Goal: Information Seeking & Learning: Find specific page/section

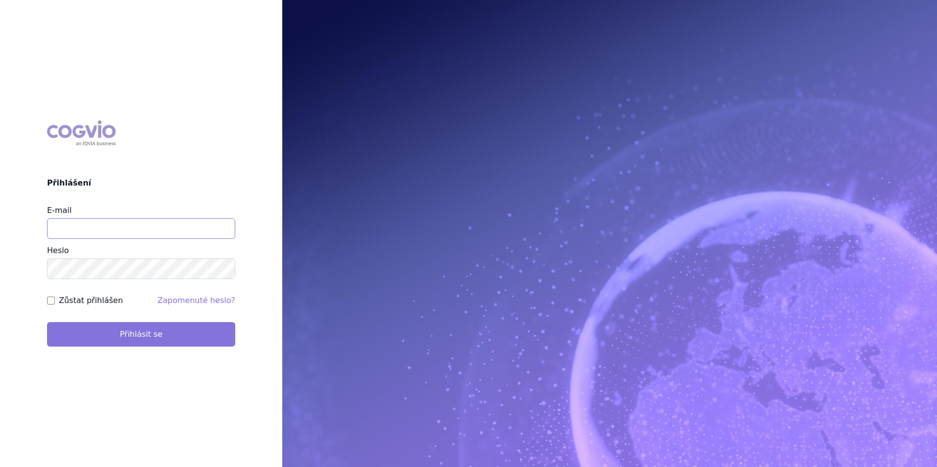
type input "apolena.koklarova@vzp.cz"
click at [200, 336] on button "Přihlásit se" at bounding box center [141, 334] width 188 height 24
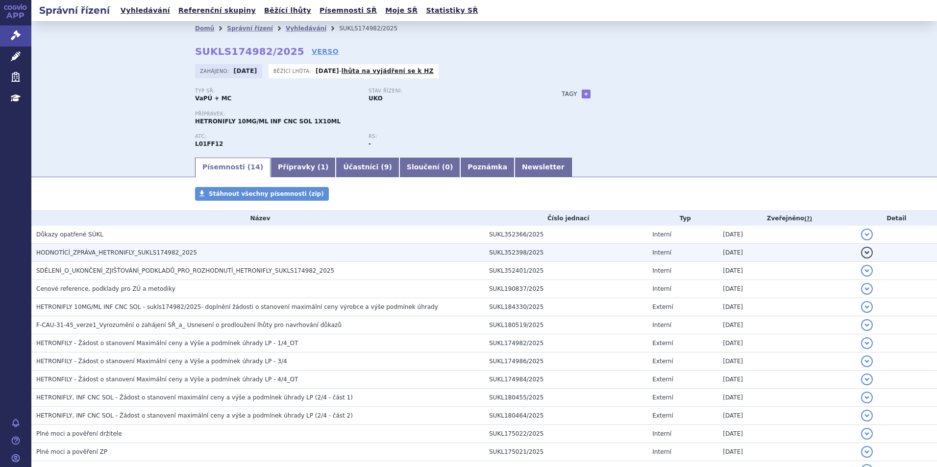
click at [202, 249] on h3 "HODNOTÍCÍ_ZPRÁVA_HETRONIFLY_SUKLS174982_2025" at bounding box center [260, 253] width 448 height 10
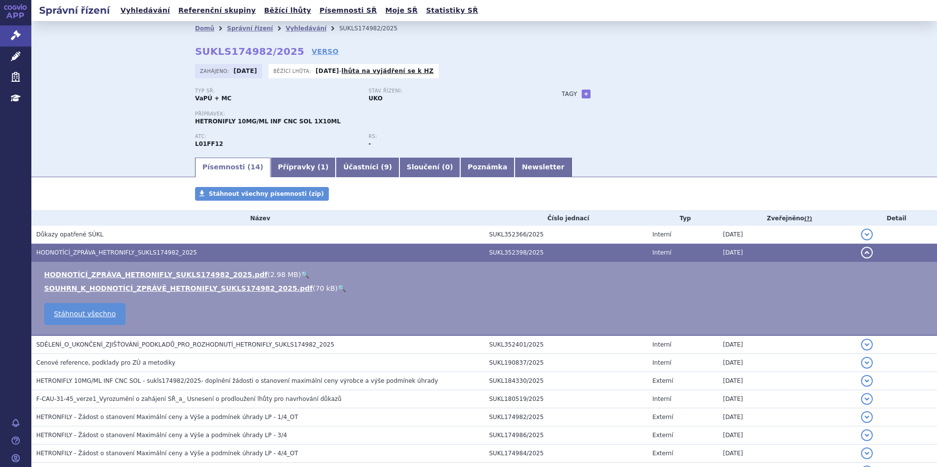
click at [301, 275] on link "🔍" at bounding box center [305, 275] width 8 height 8
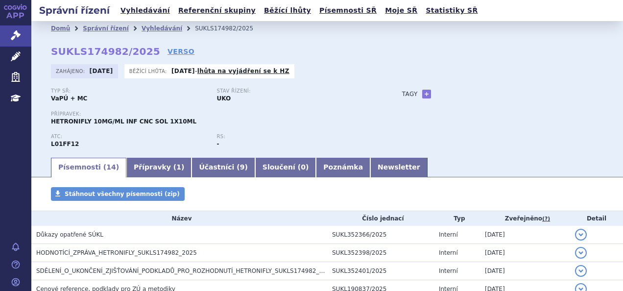
scroll to position [16, 0]
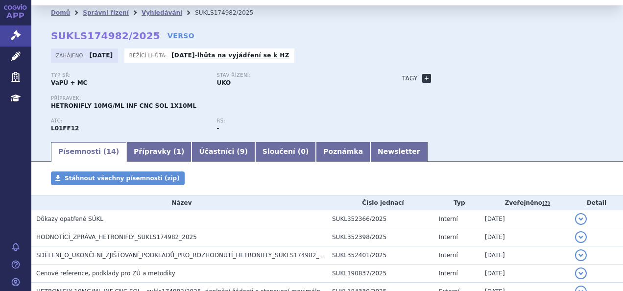
click at [422, 79] on link "+" at bounding box center [426, 78] width 9 height 9
click at [458, 73] on span at bounding box center [470, 78] width 71 height 13
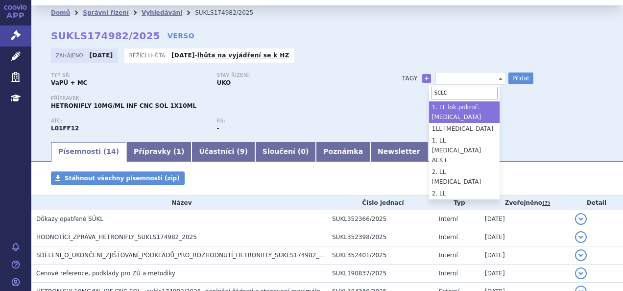
type input "SCLC"
select select "1. LL lok.pokroč. NSCLC"
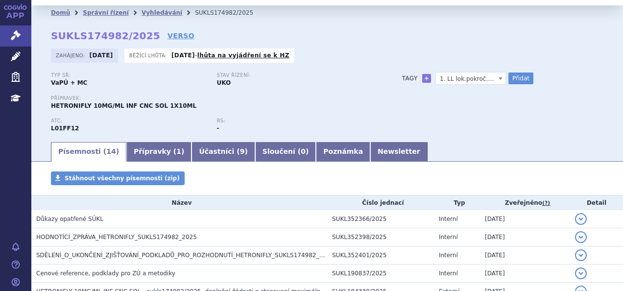
click at [458, 73] on span "1. LL lok.pokroč. NSCLC" at bounding box center [471, 79] width 70 height 13
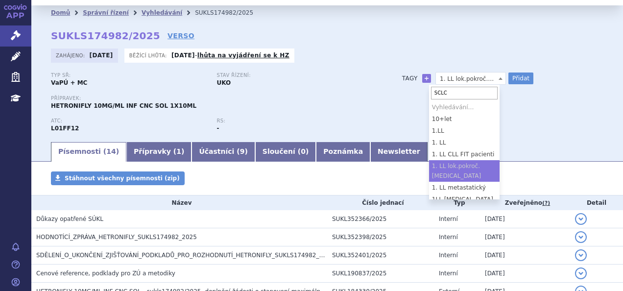
type input "SCLC"
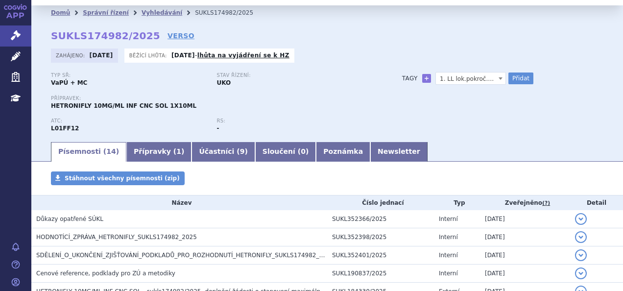
click at [459, 75] on span "1. LL lok.pokroč. NSCLC" at bounding box center [471, 79] width 70 height 13
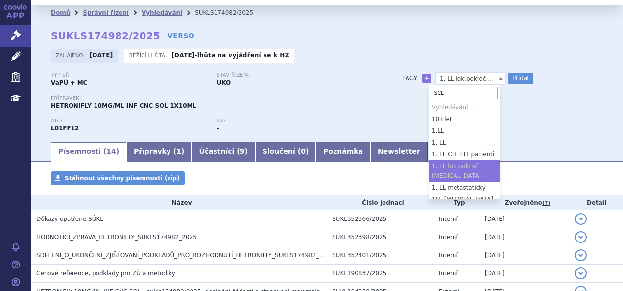
type input "SCLC"
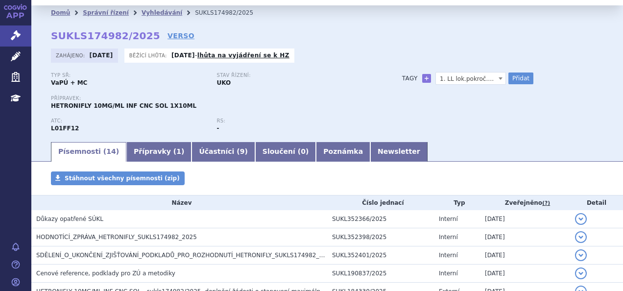
click at [359, 119] on p "RS:" at bounding box center [295, 121] width 156 height 6
click at [370, 153] on link "Newsletter" at bounding box center [398, 152] width 57 height 20
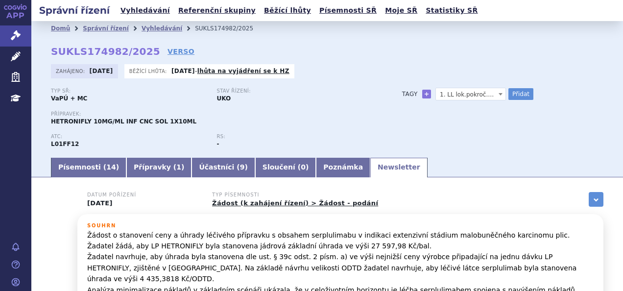
click at [488, 95] on span "1. LL lok.pokroč. [MEDICAL_DATA]" at bounding box center [471, 94] width 70 height 13
type input "ES-SCLC"
select select "ES-SCLC"
click at [509, 97] on button "Přidat" at bounding box center [520, 94] width 25 height 12
select select
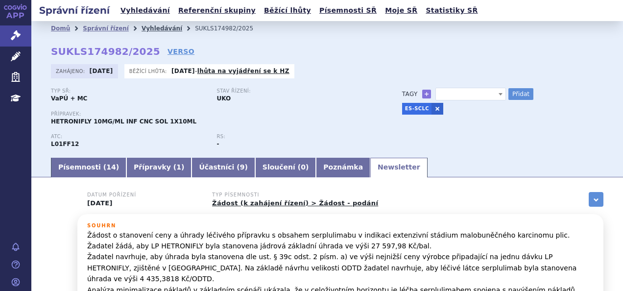
click at [148, 28] on link "Vyhledávání" at bounding box center [162, 28] width 41 height 7
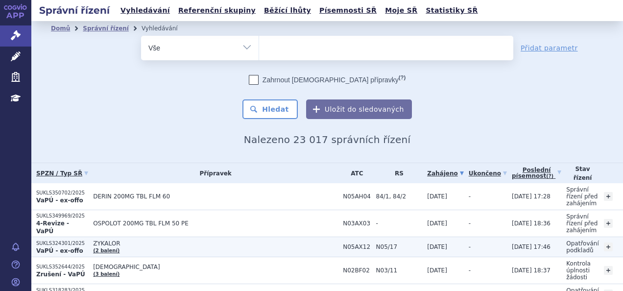
click at [371, 253] on td "N05/17" at bounding box center [396, 247] width 51 height 20
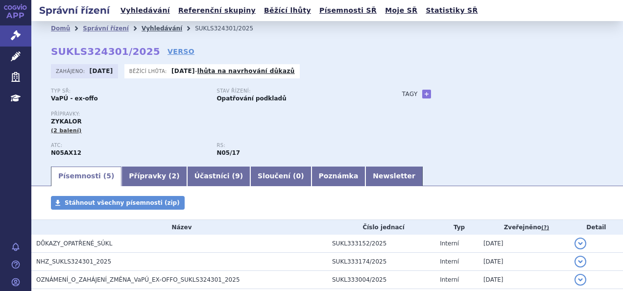
click at [152, 27] on link "Vyhledávání" at bounding box center [162, 28] width 41 height 7
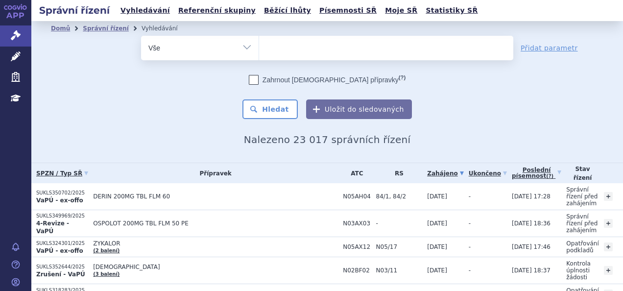
click at [277, 55] on ul at bounding box center [386, 46] width 254 height 21
click at [259, 55] on select at bounding box center [259, 47] width 0 height 24
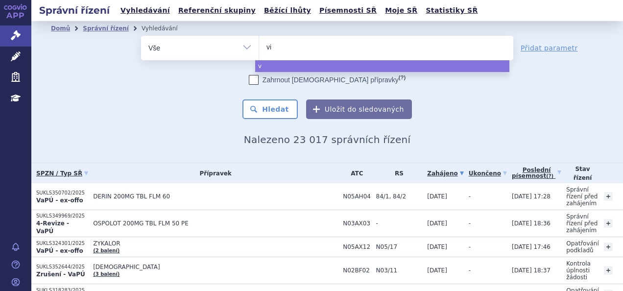
type input "vil"
type input "vilp"
select select "vilp"
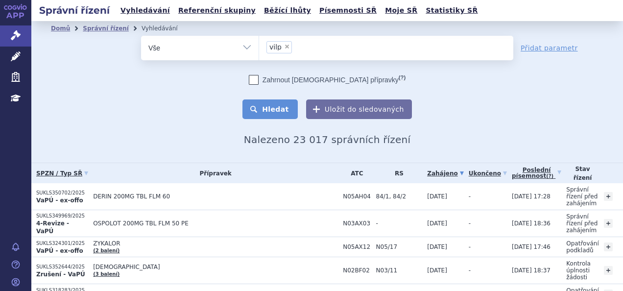
click at [257, 115] on button "Hledat" at bounding box center [269, 109] width 55 height 20
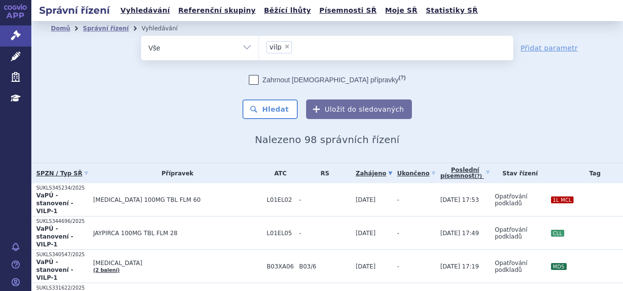
click at [284, 44] on span "×" at bounding box center [287, 47] width 6 height 6
click at [259, 44] on select "vilp" at bounding box center [259, 47] width 0 height 24
select select
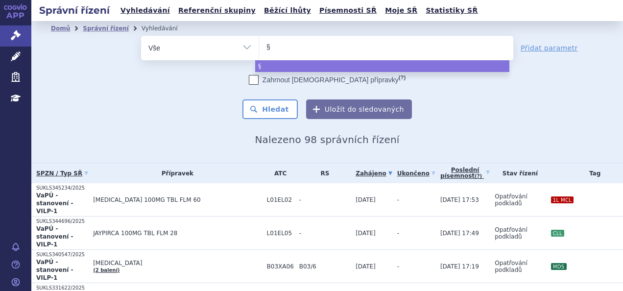
type input "§3"
type input "§39"
select select "§39"
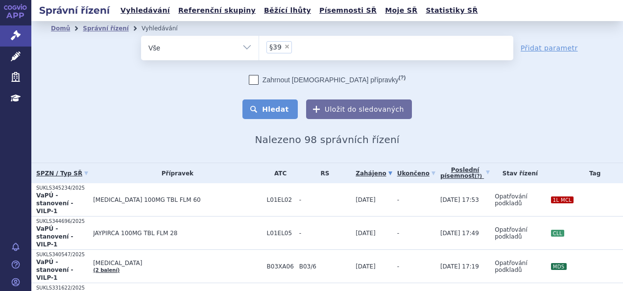
click at [278, 114] on button "Hledat" at bounding box center [269, 109] width 55 height 20
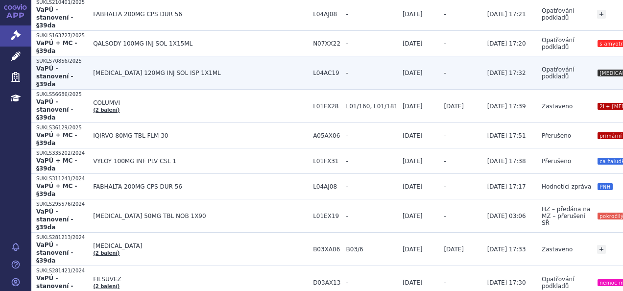
scroll to position [277, 0]
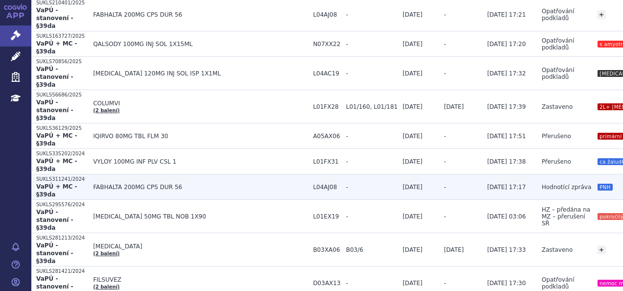
click at [346, 184] on span "-" at bounding box center [371, 187] width 51 height 7
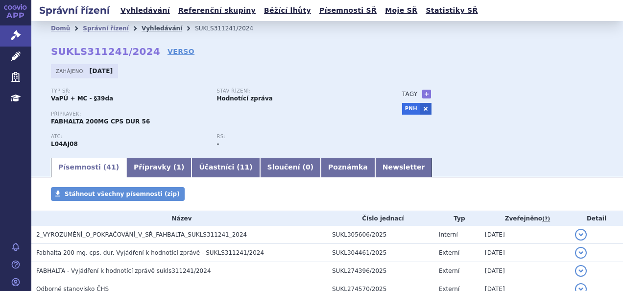
click at [152, 28] on link "Vyhledávání" at bounding box center [162, 28] width 41 height 7
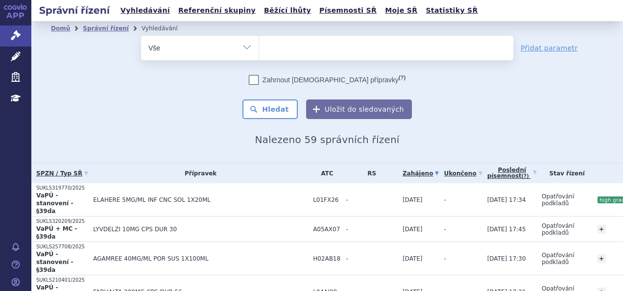
select select
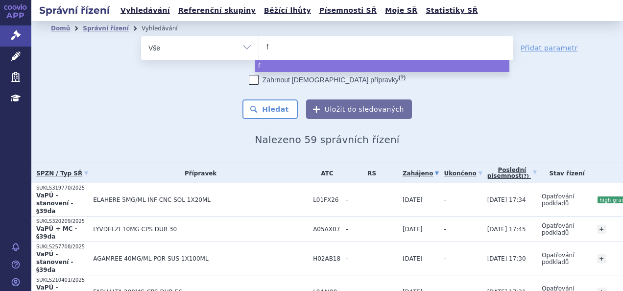
type input "fi"
type input "fil"
type input "fils"
type input "filsu"
type input "filsuv"
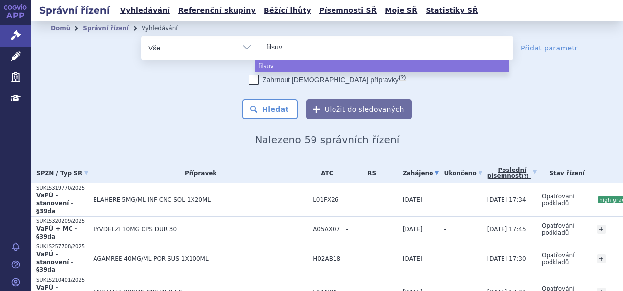
type input "filsuve"
type input "filsuvez"
select select "filsuvez"
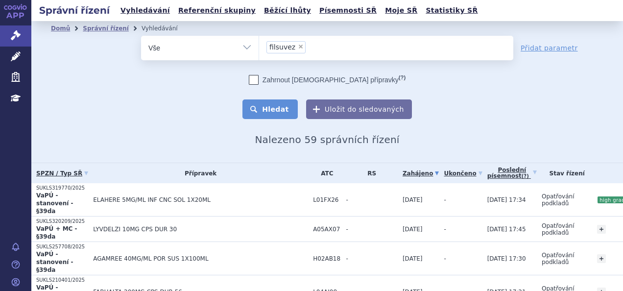
click at [276, 110] on button "Hledat" at bounding box center [269, 109] width 55 height 20
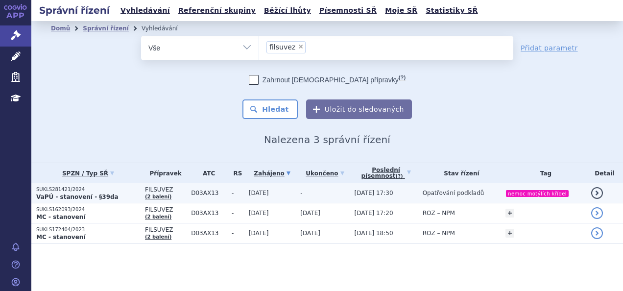
click at [117, 194] on p "VaPÚ - stanovení - §39da" at bounding box center [88, 197] width 104 height 8
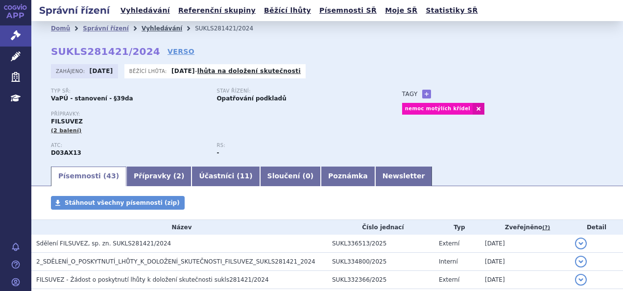
click at [155, 30] on link "Vyhledávání" at bounding box center [162, 28] width 41 height 7
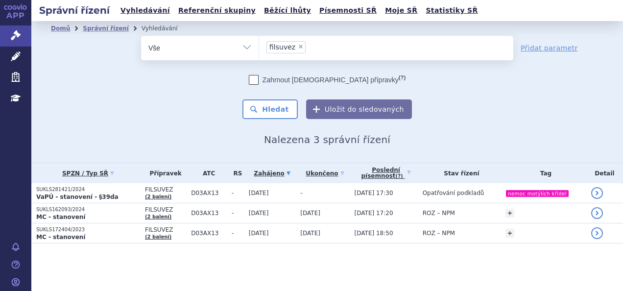
click at [298, 49] on span "×" at bounding box center [301, 47] width 6 height 6
click at [259, 49] on select "filsuvez" at bounding box center [259, 47] width 0 height 24
select select
click at [13, 16] on link "APP" at bounding box center [15, 12] width 31 height 25
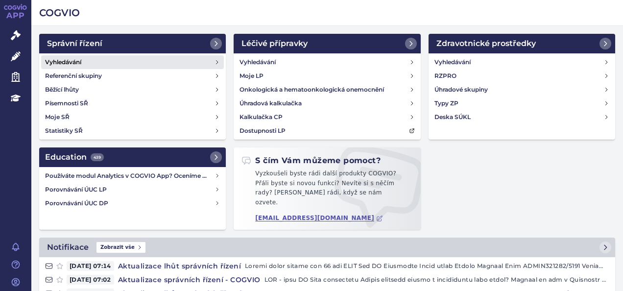
click at [86, 64] on link "Vyhledávání" at bounding box center [132, 62] width 183 height 14
